Goal: Transaction & Acquisition: Purchase product/service

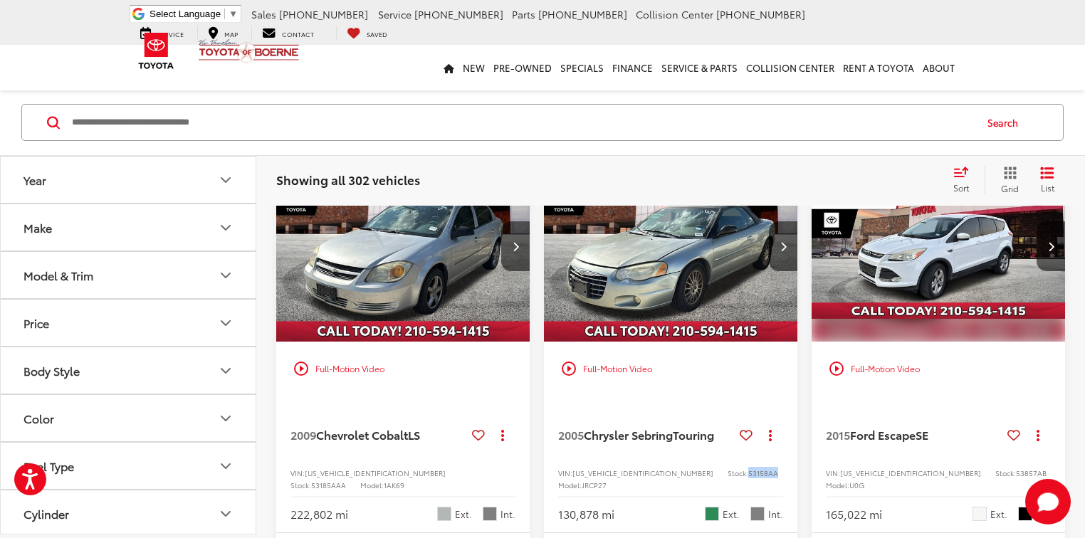
click at [129, 221] on button "Make" at bounding box center [129, 227] width 256 height 46
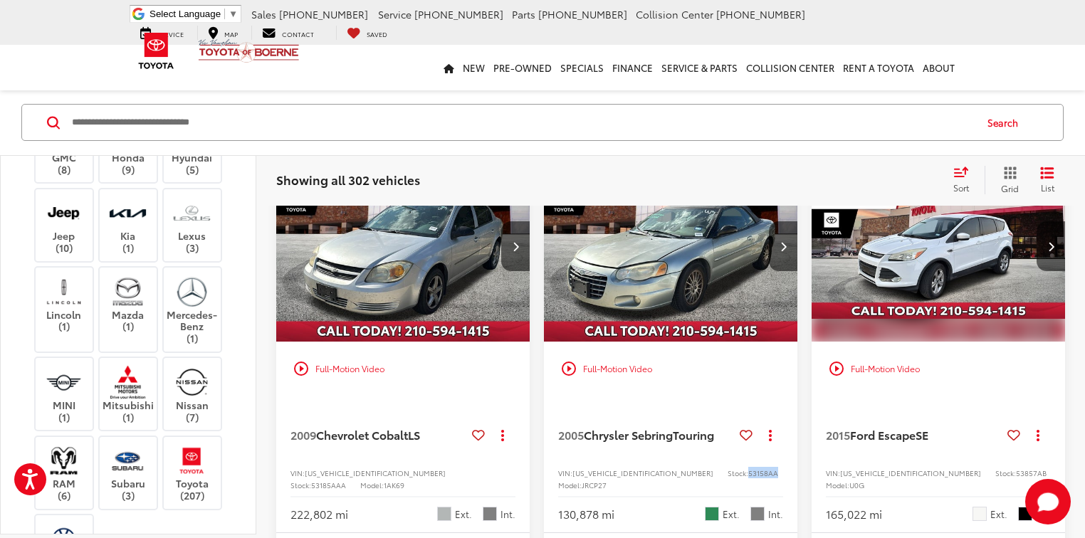
scroll to position [342, 0]
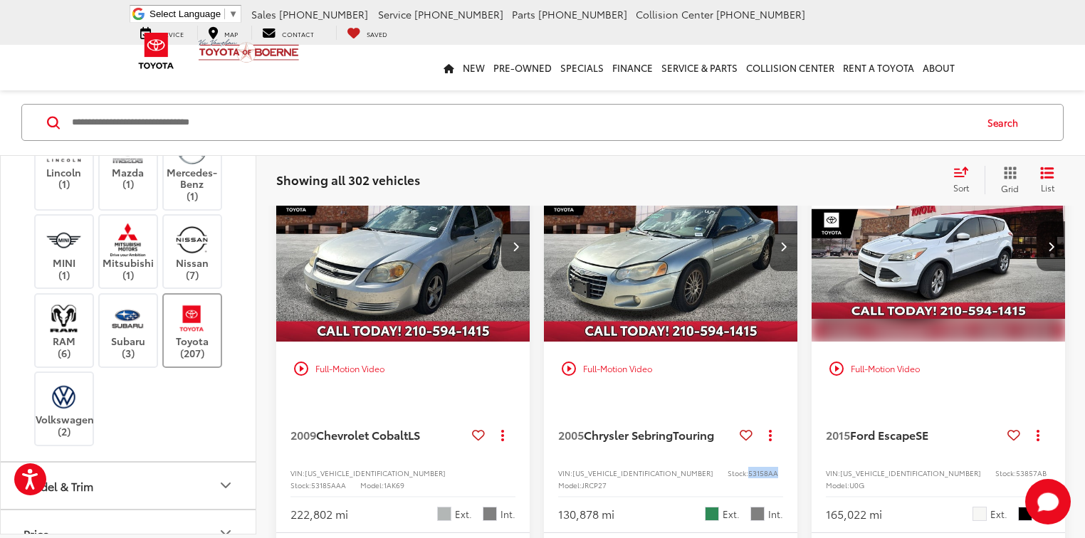
click at [193, 335] on img at bounding box center [191, 317] width 39 height 33
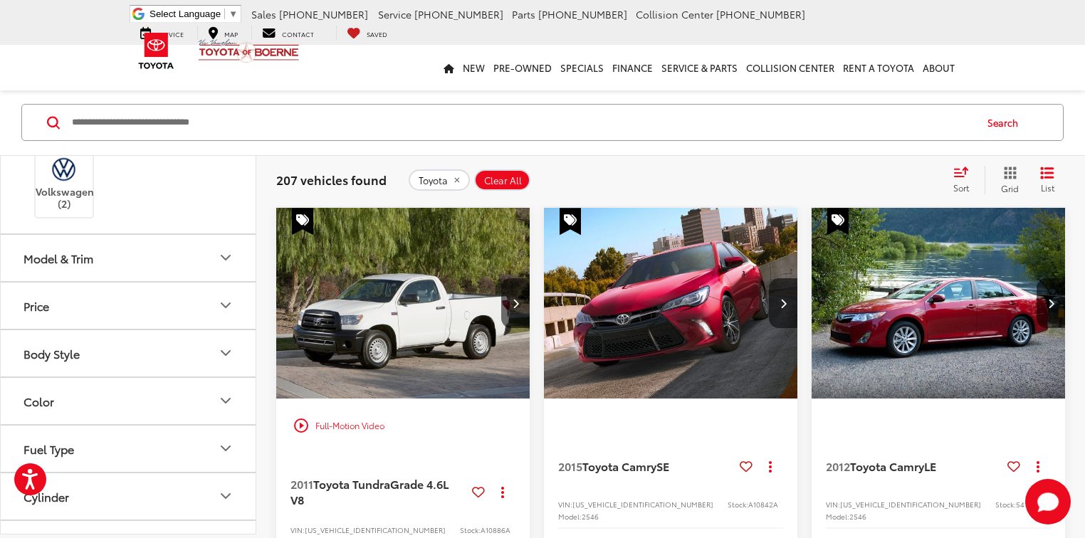
click at [134, 281] on button "Model & Trim" at bounding box center [129, 258] width 256 height 46
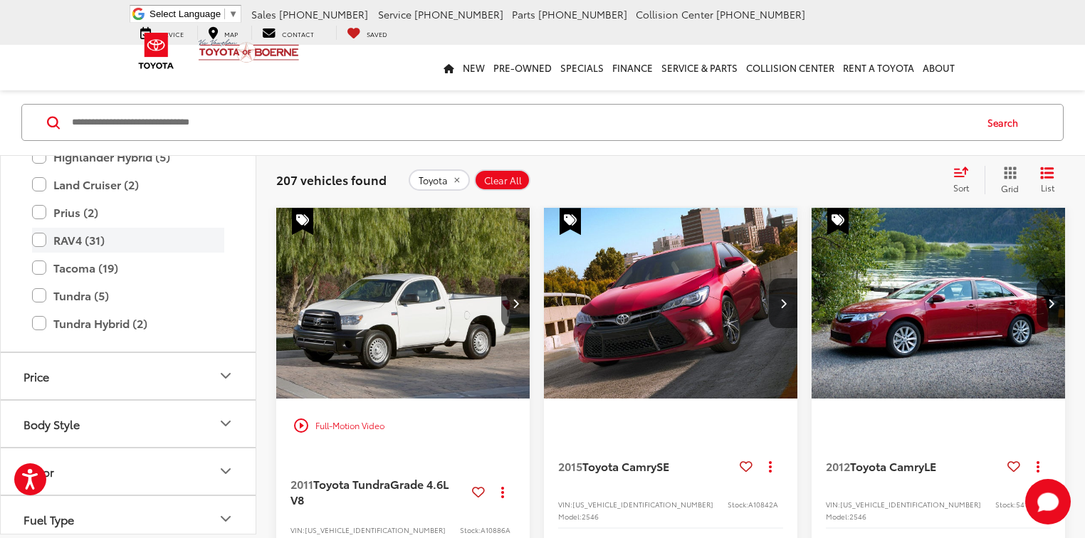
scroll to position [911, 0]
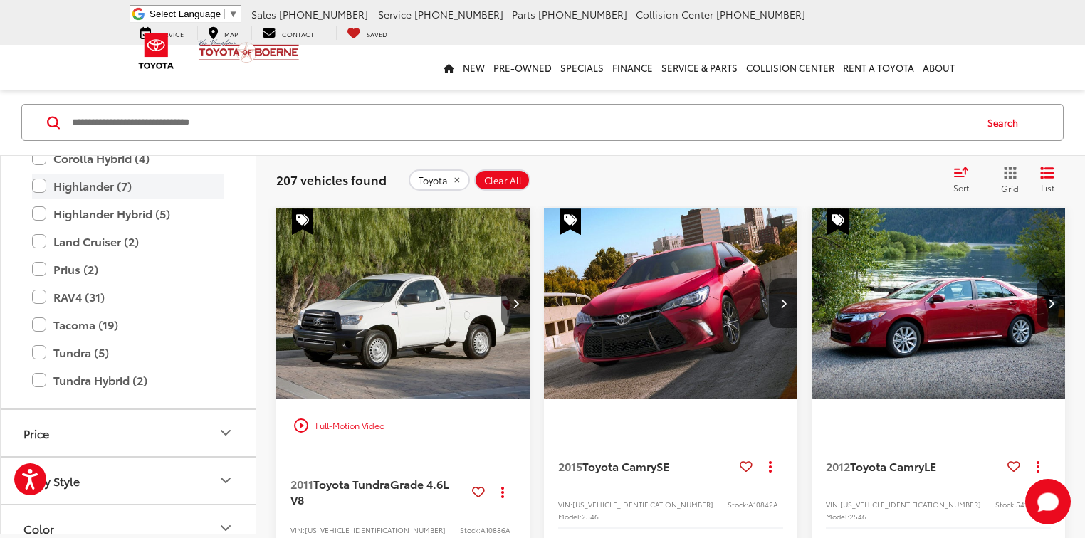
click at [32, 199] on label "Highlander (7)" at bounding box center [128, 186] width 192 height 25
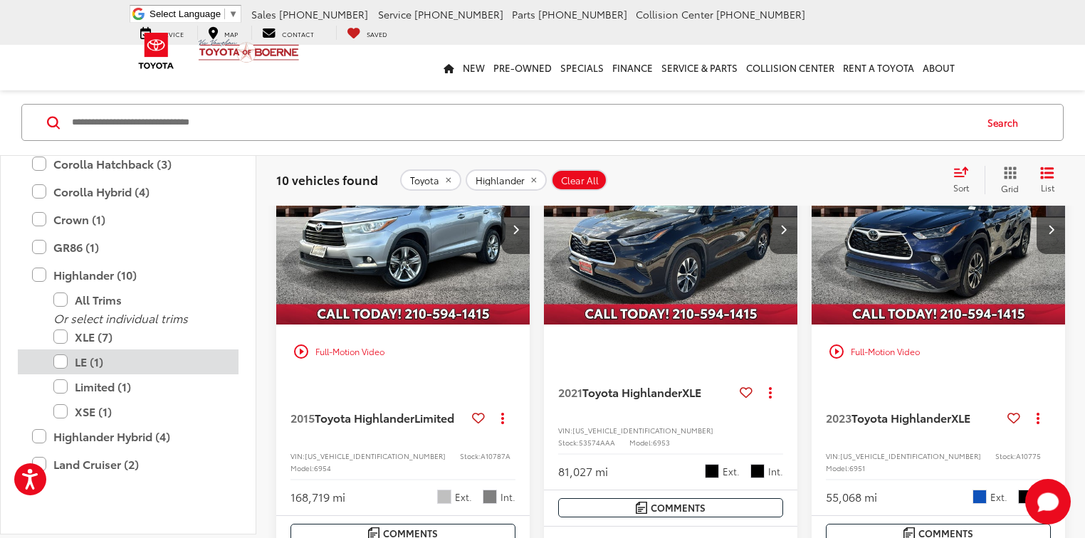
scroll to position [171, 0]
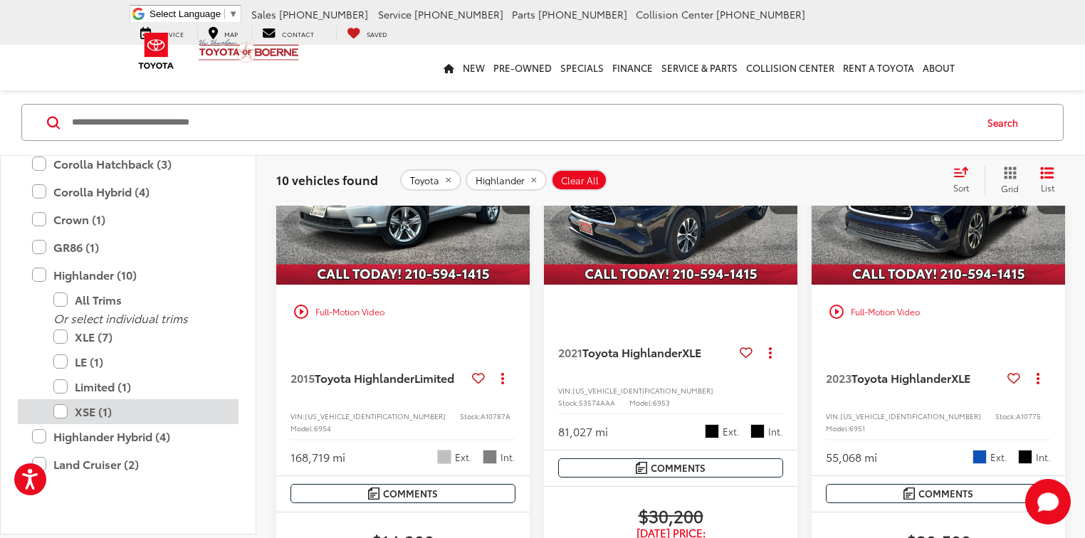
click at [68, 423] on label "XSE (1)" at bounding box center [138, 411] width 171 height 25
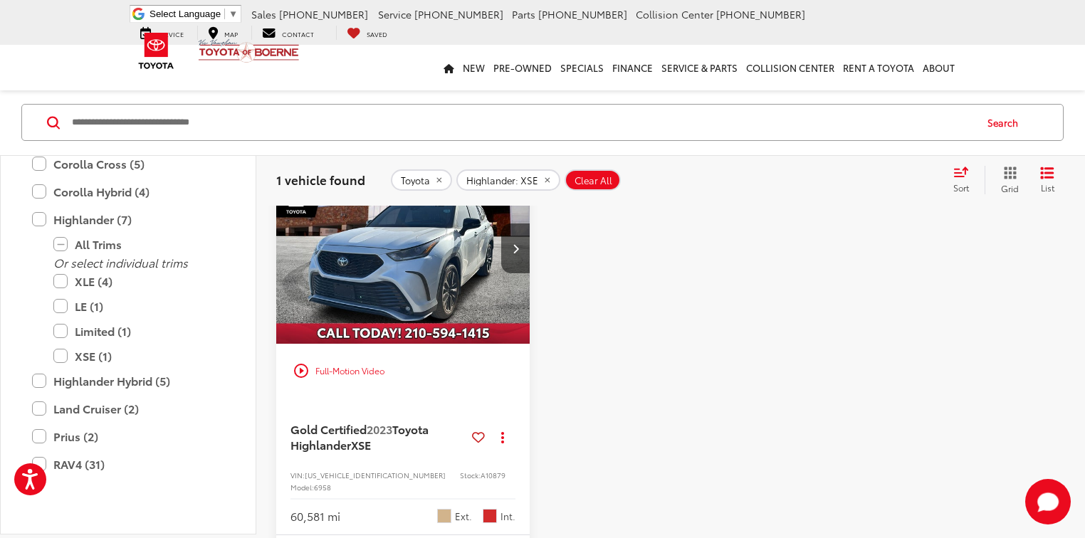
scroll to position [228, 0]
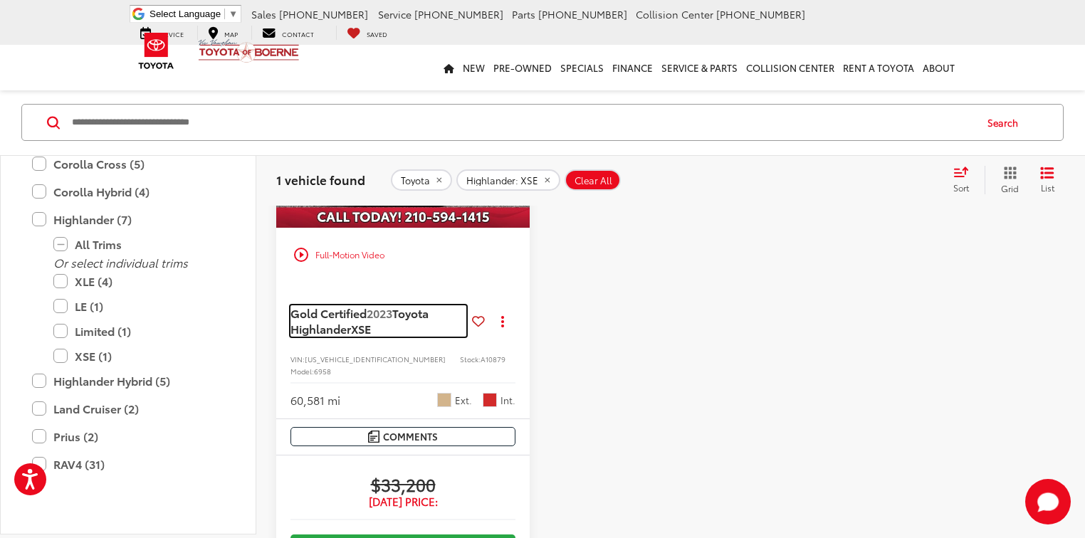
click at [358, 324] on span "XSE" at bounding box center [361, 328] width 20 height 16
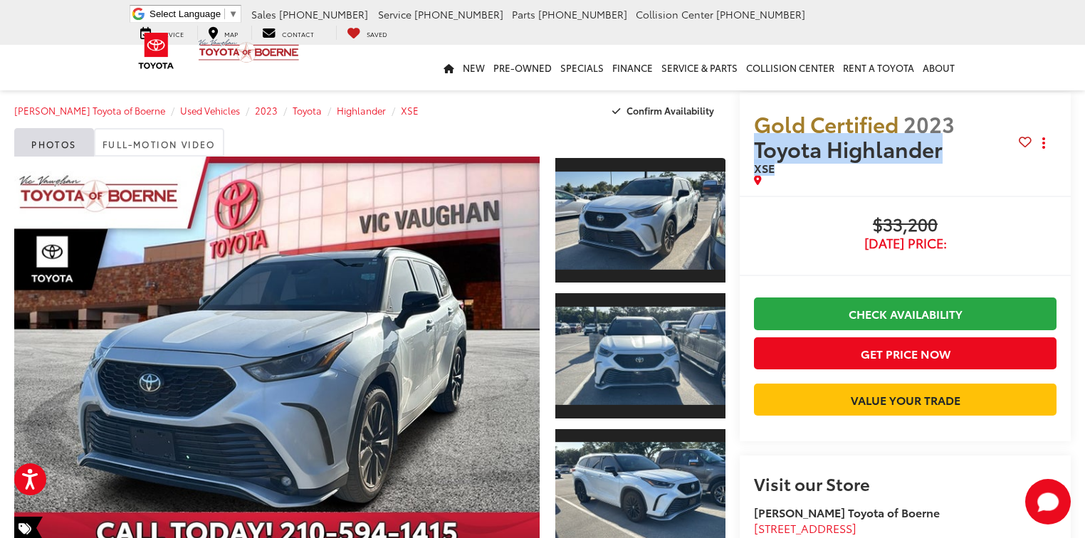
drag, startPoint x: 763, startPoint y: 168, endPoint x: 754, endPoint y: 151, distance: 19.1
click at [754, 151] on h2 "Gold Certified 2023 Toyota Highlander XSE" at bounding box center [886, 143] width 265 height 64
copy h2 "Toyota Highlander XSE"
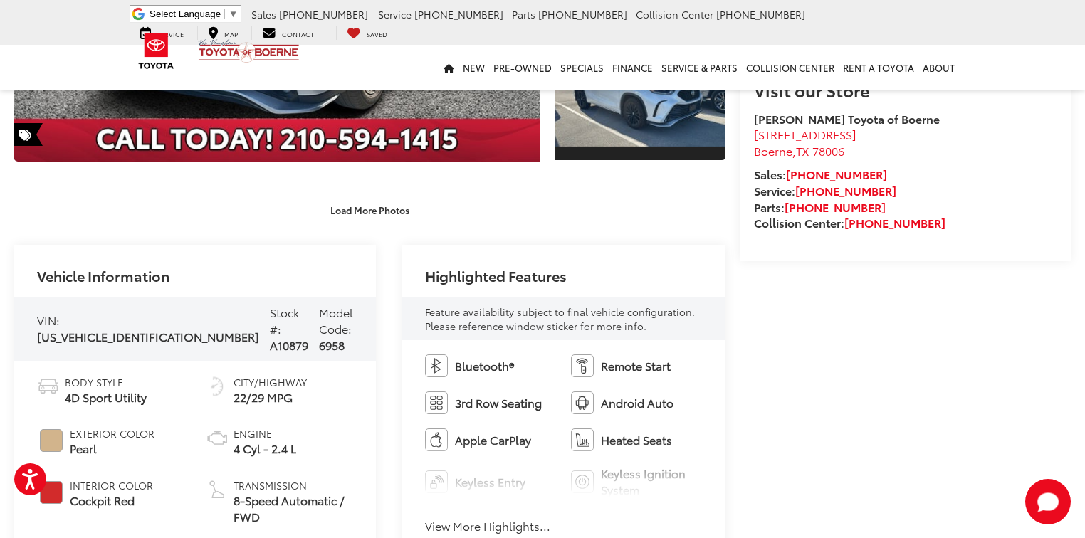
scroll to position [399, 0]
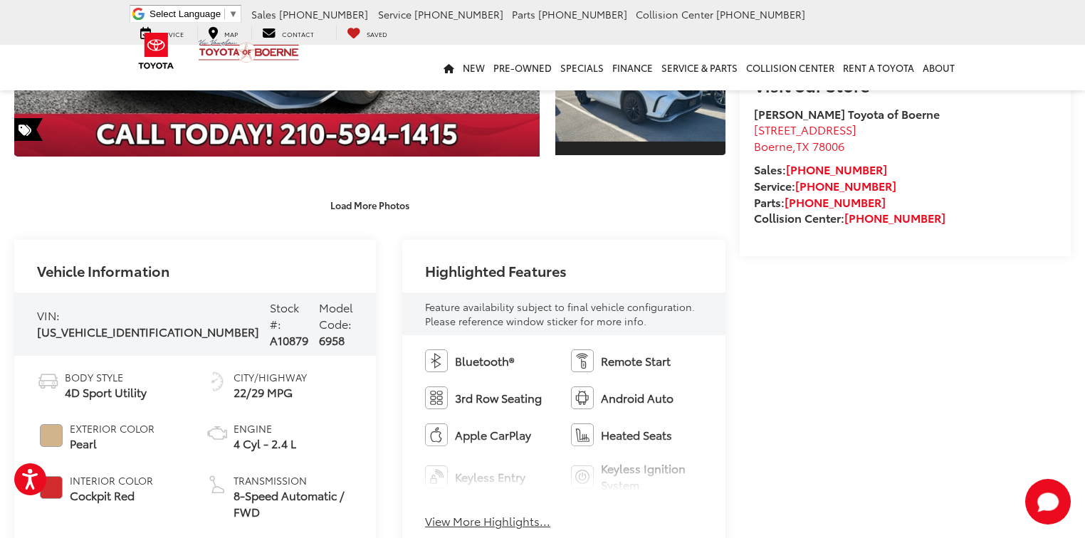
click at [270, 332] on span "A10879" at bounding box center [289, 340] width 38 height 16
copy span "A10879"
